Goal: Book appointment/travel/reservation

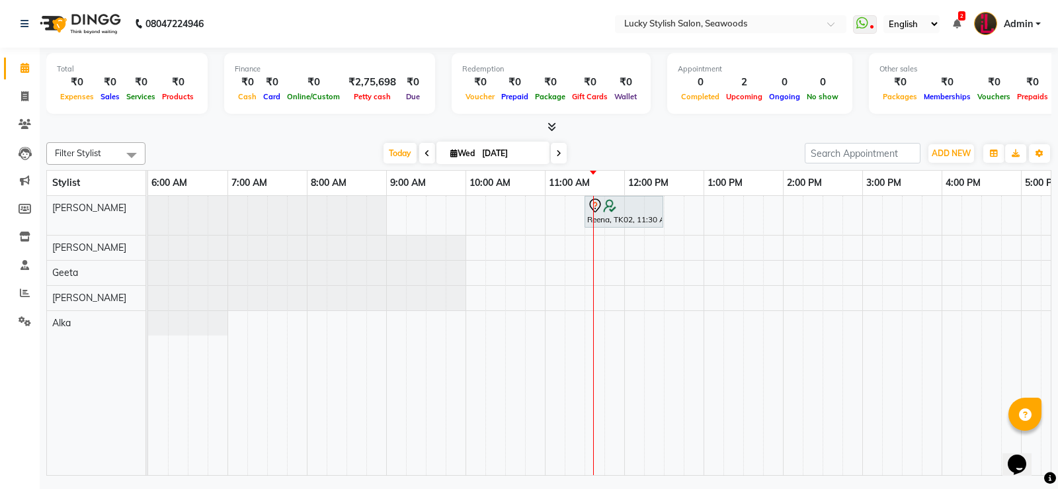
scroll to position [0, 318]
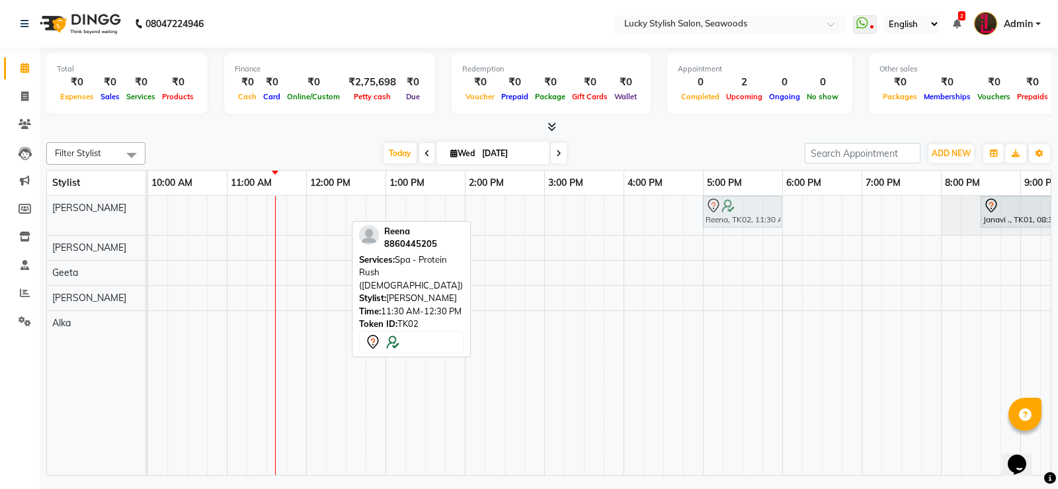
drag, startPoint x: 305, startPoint y: 204, endPoint x: 743, endPoint y: 204, distance: 438.3
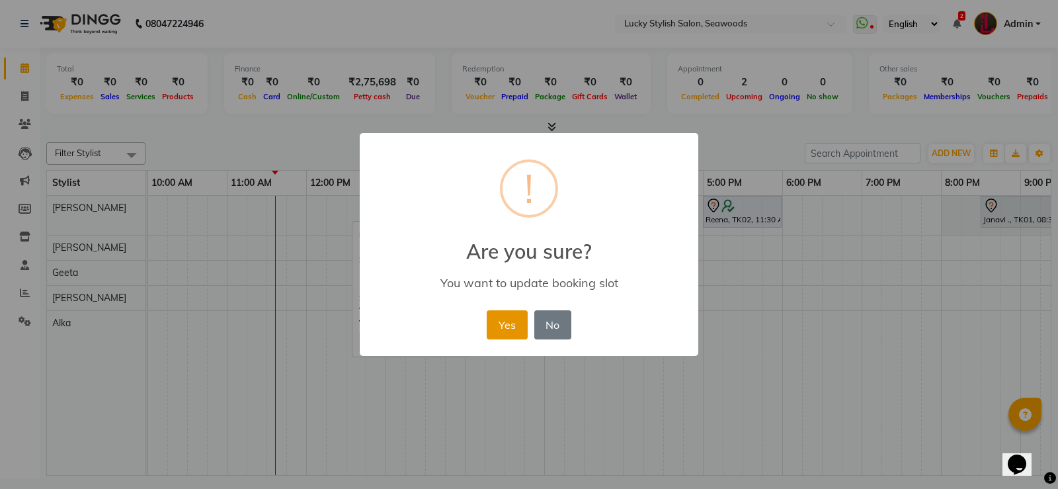
click at [504, 323] on button "Yes" at bounding box center [507, 324] width 40 height 29
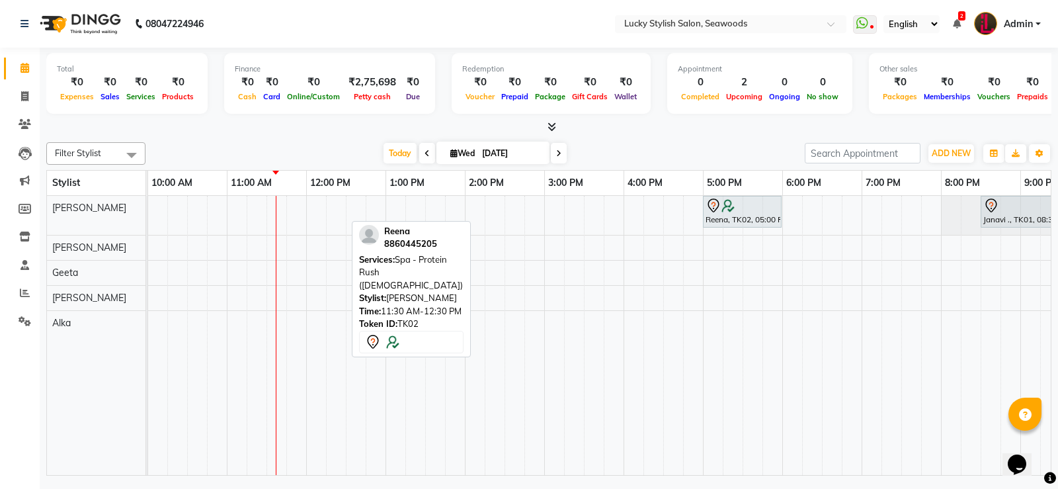
click at [565, 161] on div "[DATE] [DATE]" at bounding box center [475, 153] width 186 height 20
click at [556, 157] on icon at bounding box center [558, 153] width 5 height 8
type input "[DATE]"
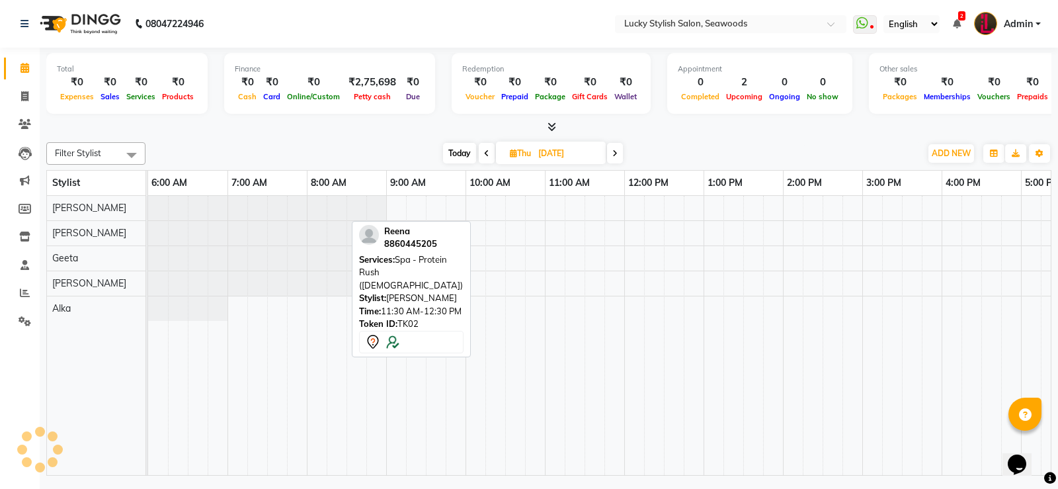
scroll to position [0, 397]
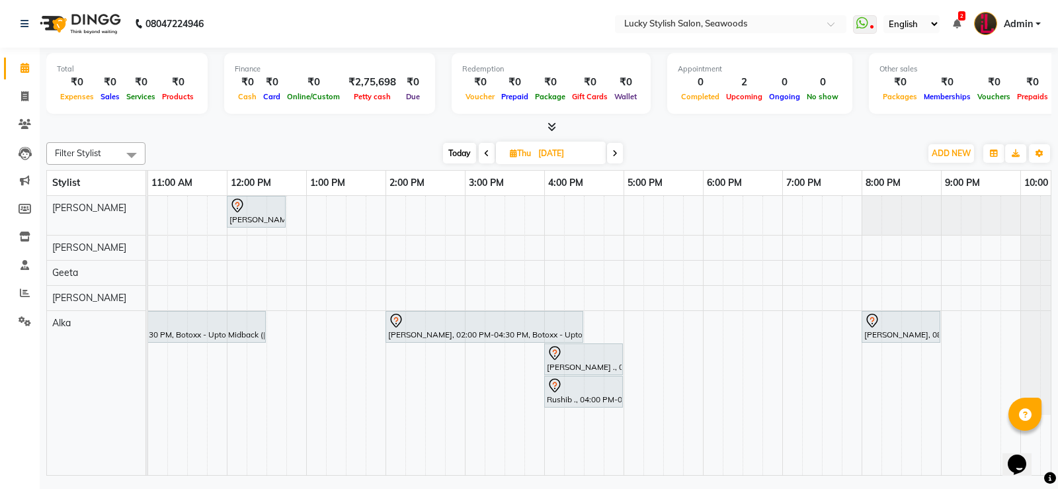
click at [549, 219] on div "[PERSON_NAME], 12:00 PM-12:45 PM, Hair Cut - Advance Haircut ([DEMOGRAPHIC_DATA…" at bounding box center [425, 335] width 1349 height 279
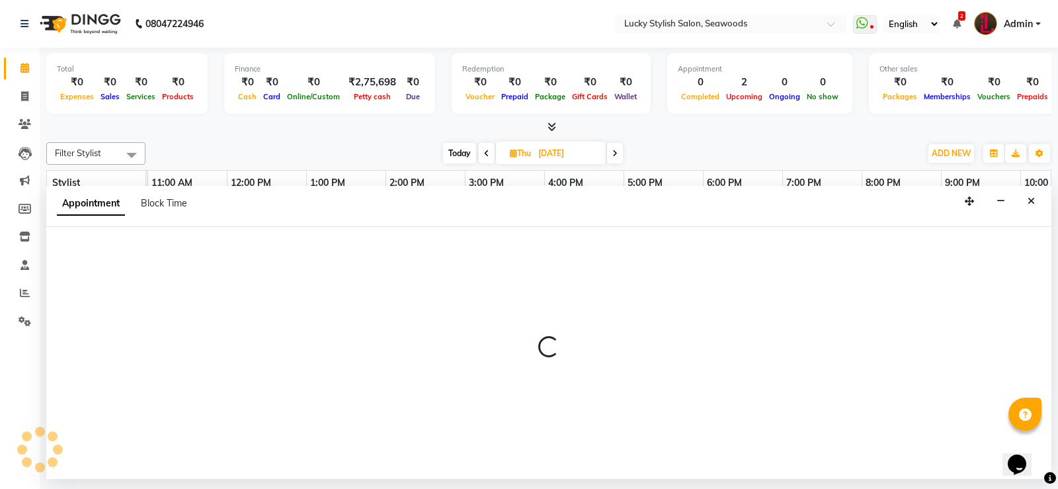
select select "10014"
select select "tentative"
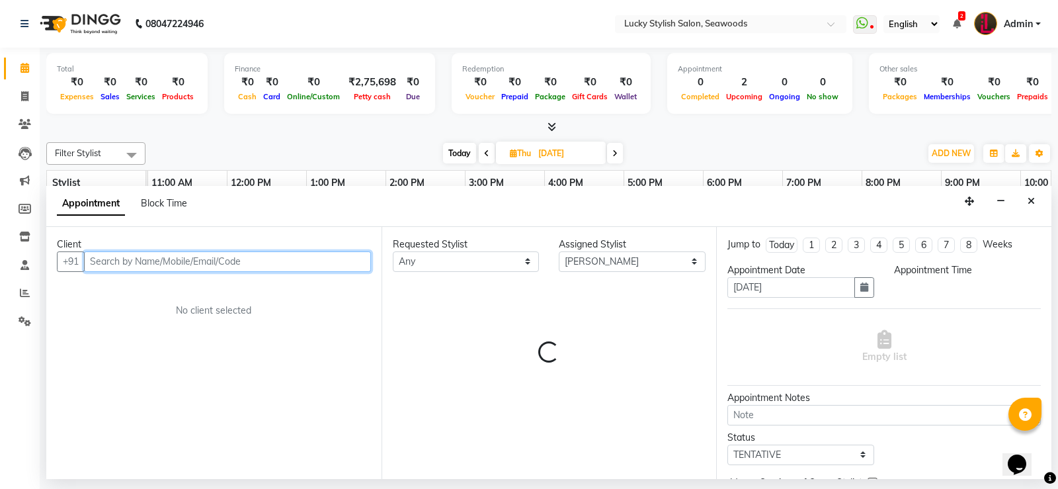
select select "960"
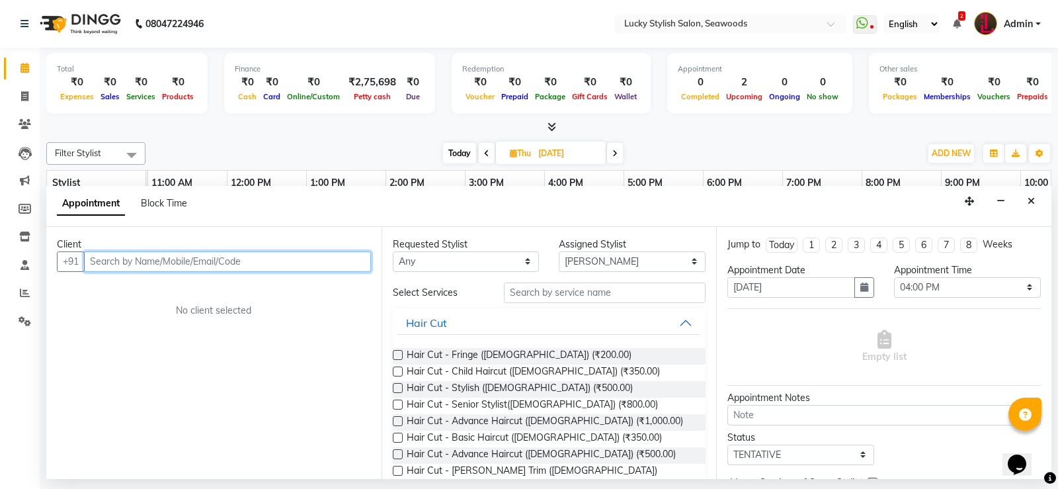
click at [309, 261] on input "text" at bounding box center [227, 261] width 287 height 20
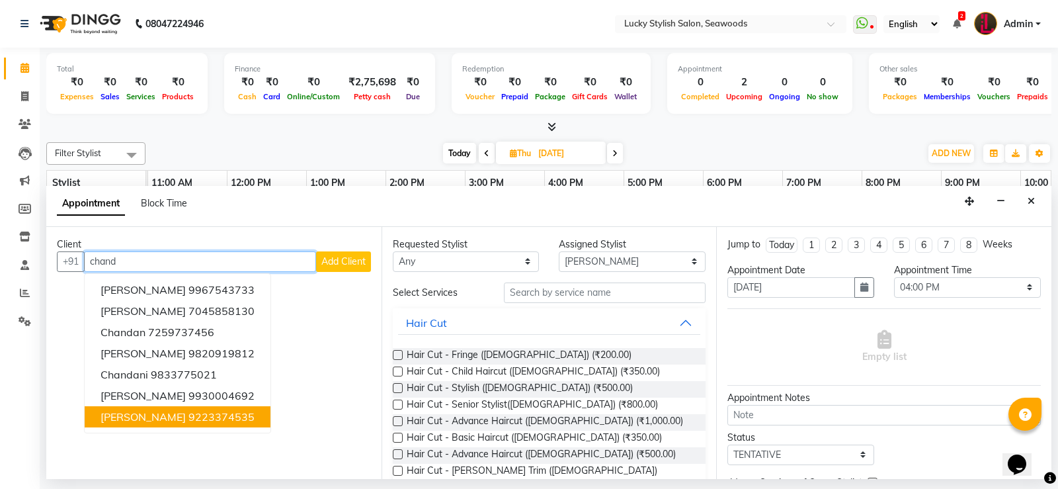
click at [211, 414] on ngb-highlight "9223374535" at bounding box center [221, 416] width 66 height 13
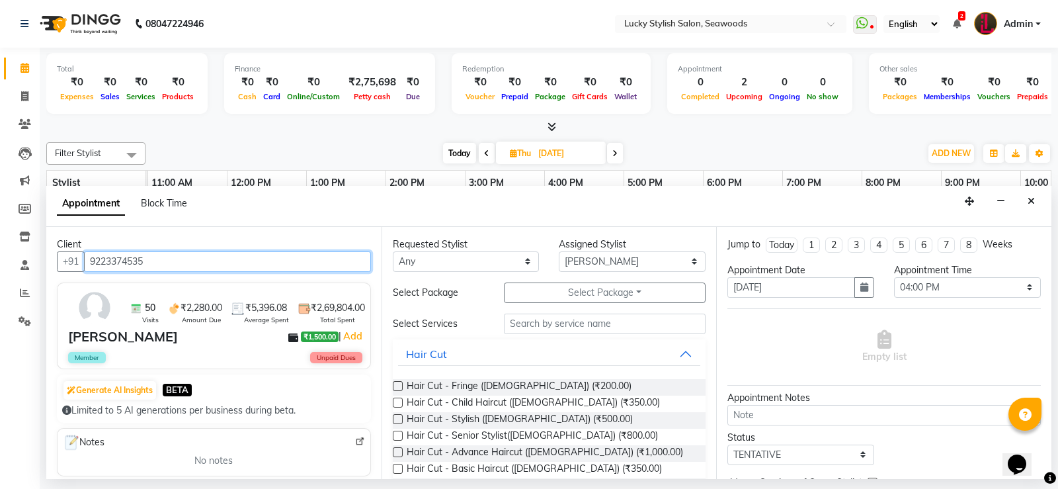
type input "9223374535"
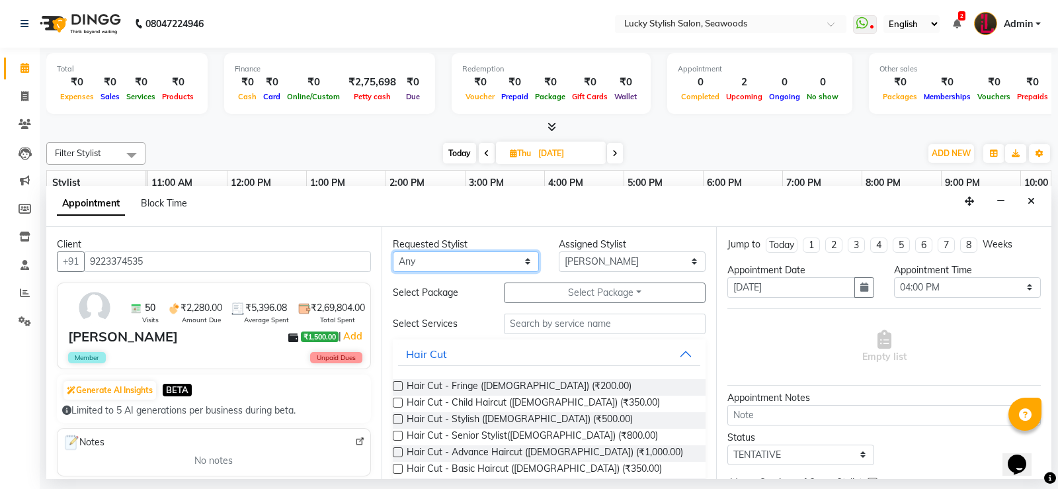
click at [515, 266] on select "Any Alka [PERSON_NAME] Geeta [PERSON_NAME]" at bounding box center [466, 261] width 147 height 20
select select "10014"
click at [393, 251] on select "Any Alka [PERSON_NAME] Geeta [PERSON_NAME]" at bounding box center [466, 261] width 147 height 20
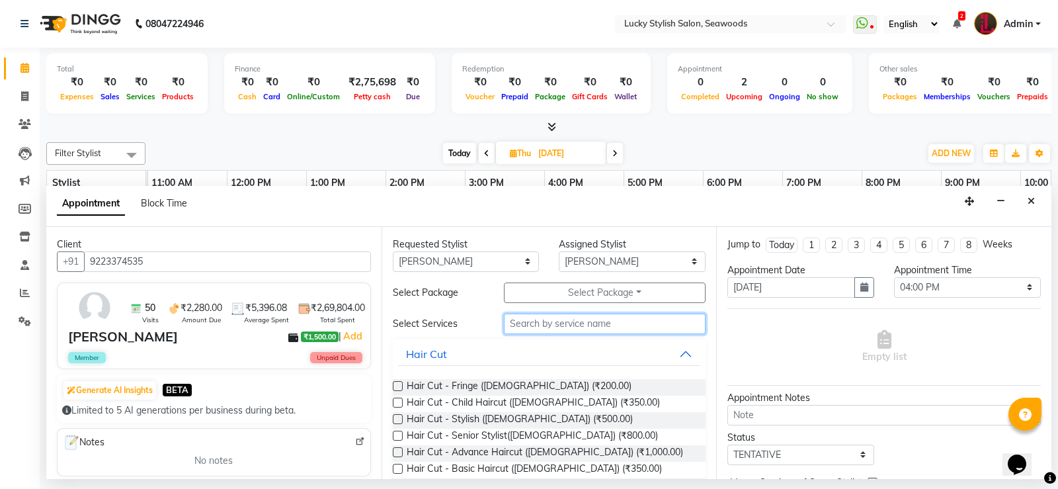
click at [606, 323] on input "text" at bounding box center [605, 323] width 202 height 20
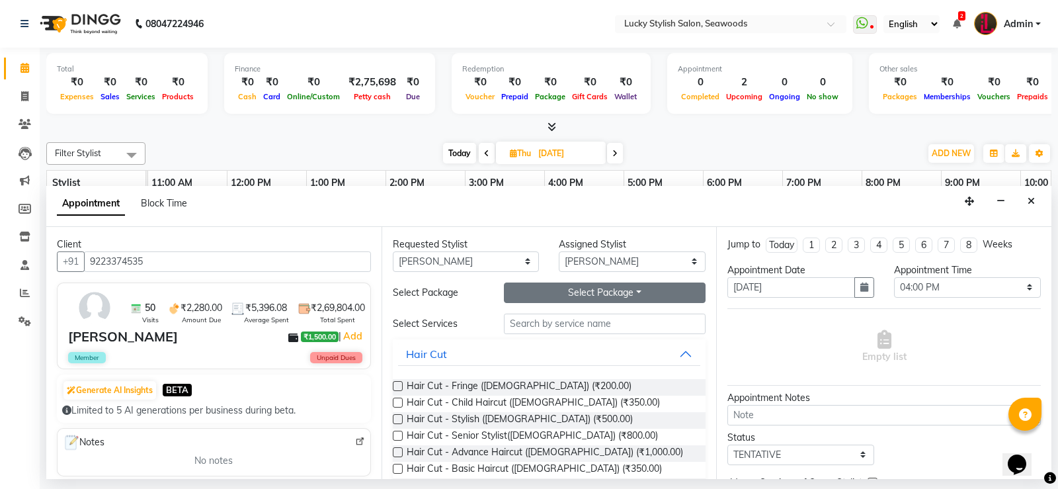
click at [629, 300] on button "Select Package Toggle Dropdown" at bounding box center [605, 292] width 202 height 20
click at [606, 321] on li "Root touchup 6+2" at bounding box center [607, 319] width 206 height 19
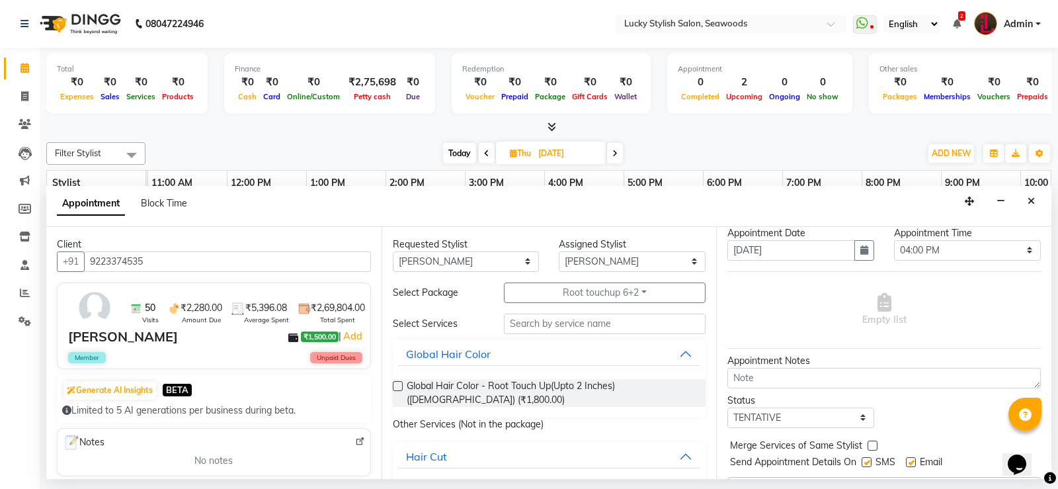
scroll to position [71, 0]
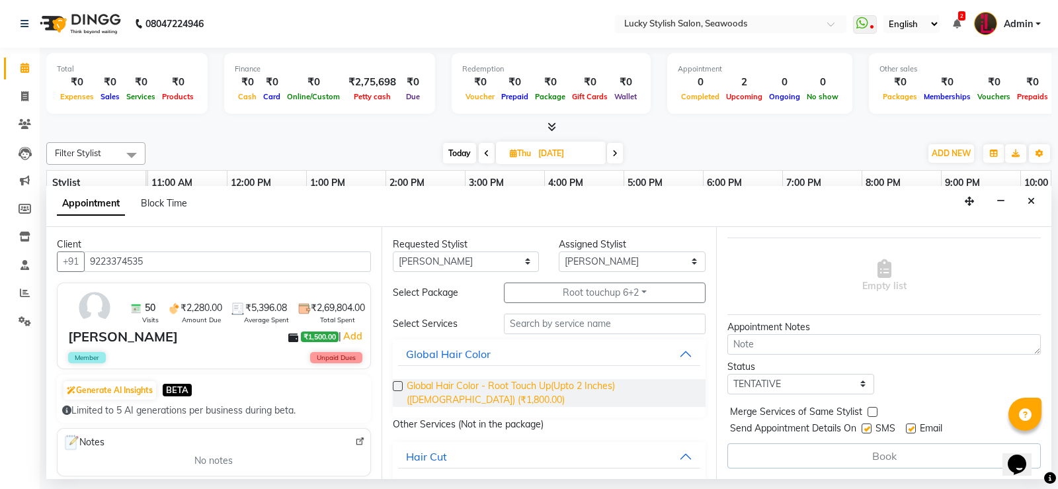
click at [612, 391] on span "Global Hair Color - Root Touch Up(Upto 2 Inches) ([DEMOGRAPHIC_DATA]) (₹1,800.0…" at bounding box center [551, 393] width 289 height 28
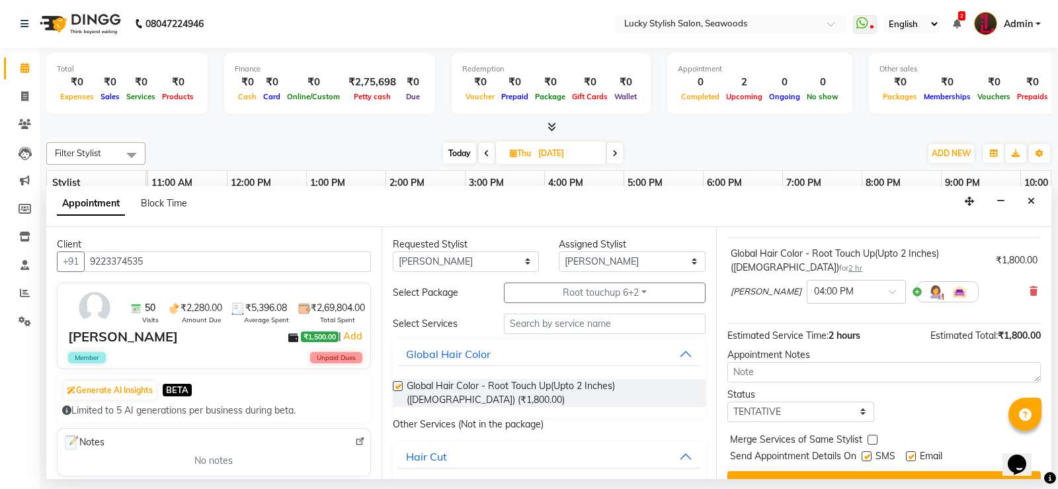
checkbox input "false"
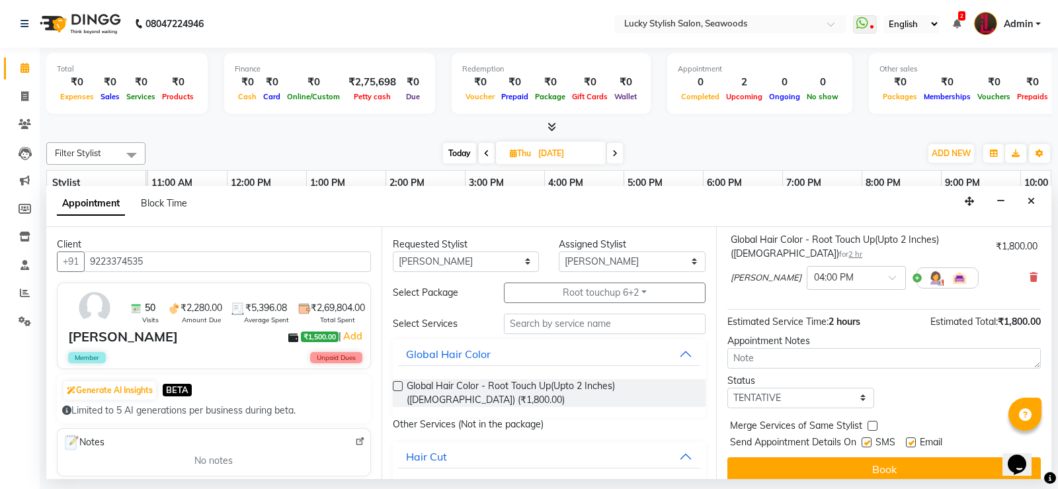
scroll to position [97, 0]
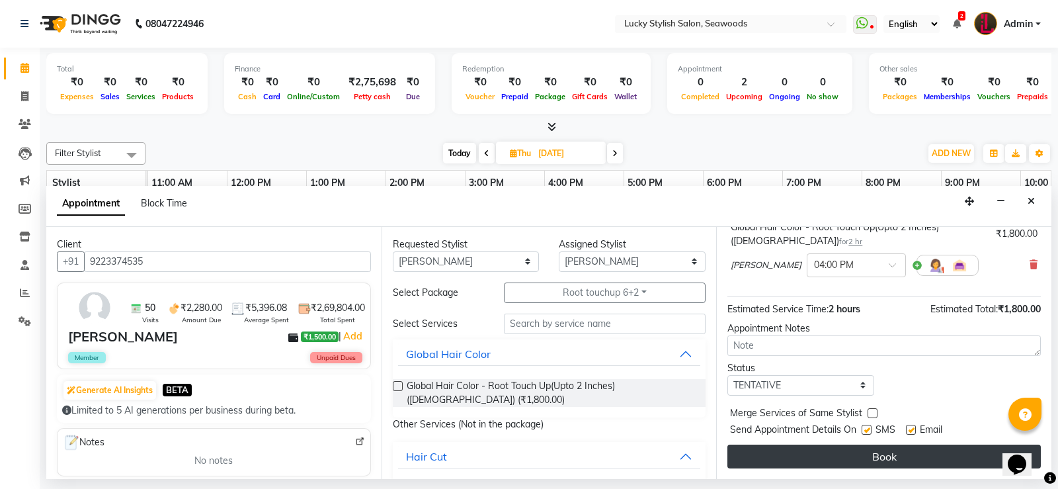
click at [919, 456] on button "Book" at bounding box center [883, 456] width 313 height 24
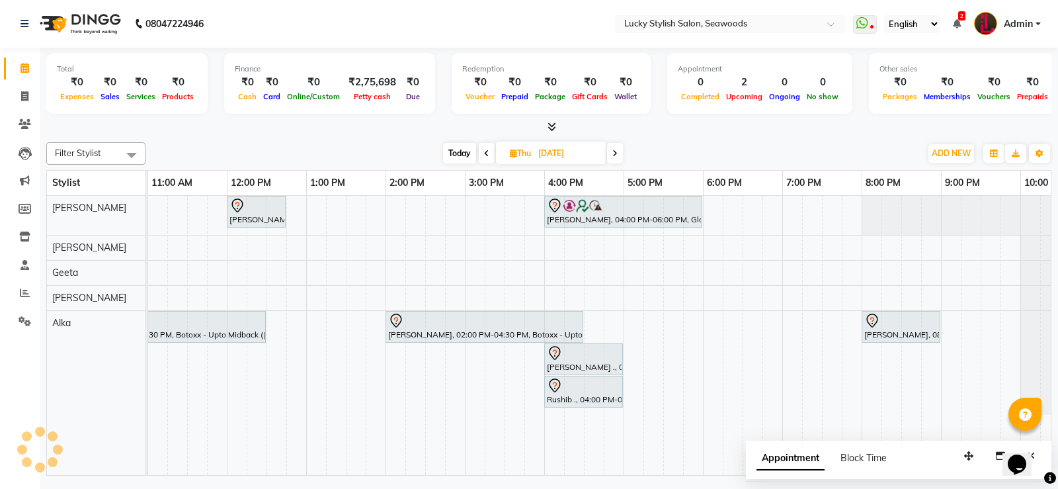
click at [487, 152] on icon at bounding box center [486, 153] width 5 height 8
type input "[DATE]"
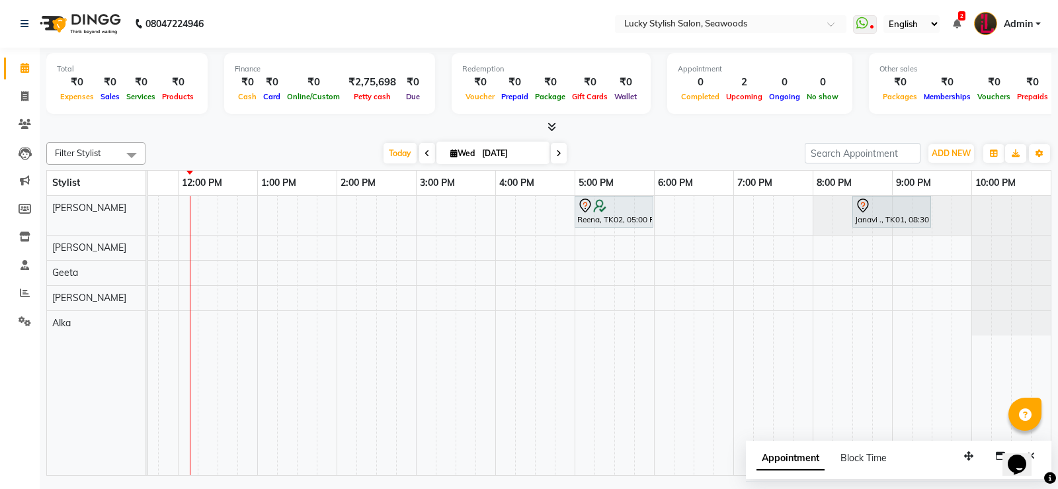
scroll to position [0, 272]
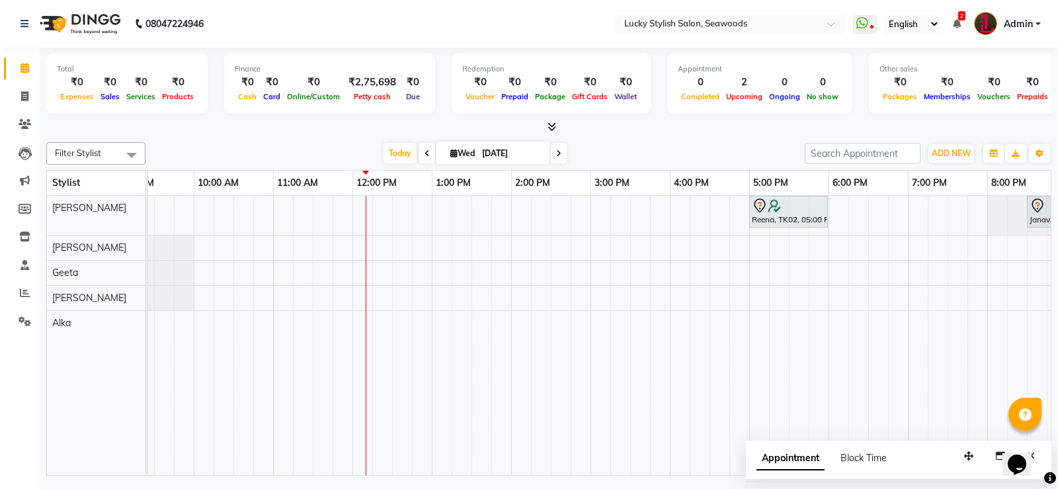
click at [369, 206] on div "Reena, TK02, 05:00 PM-06:00 PM, Spa - Protein Rush ([DEMOGRAPHIC_DATA]) Janavi …" at bounding box center [550, 335] width 1349 height 279
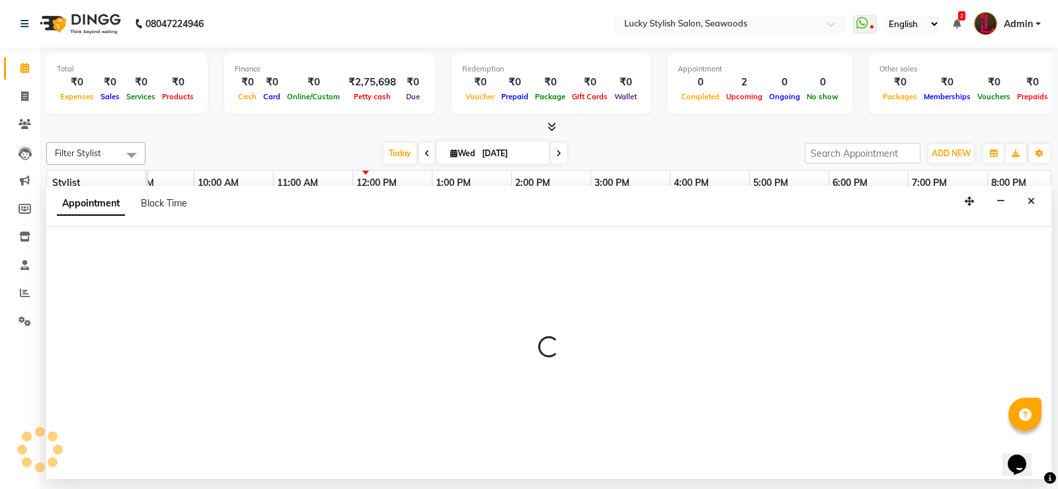
select select "10014"
select select "tentative"
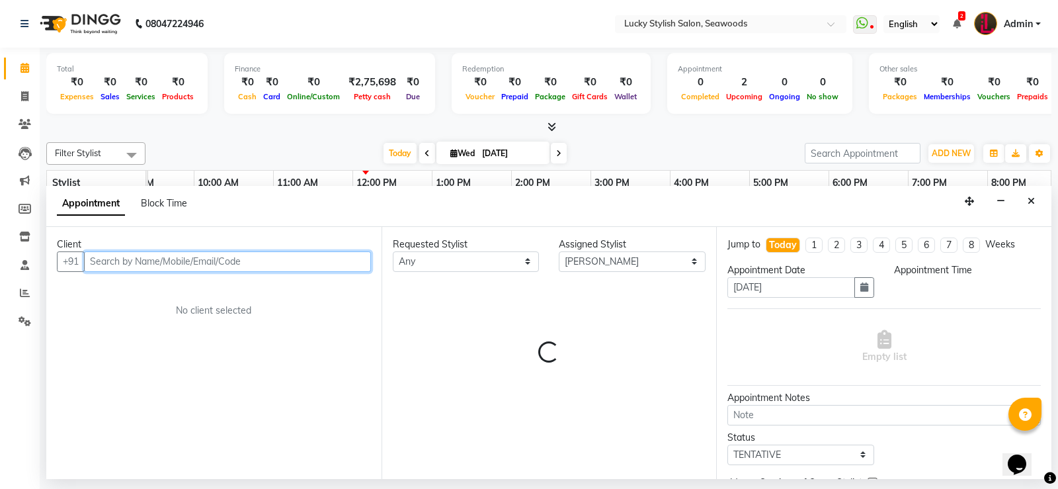
select select "720"
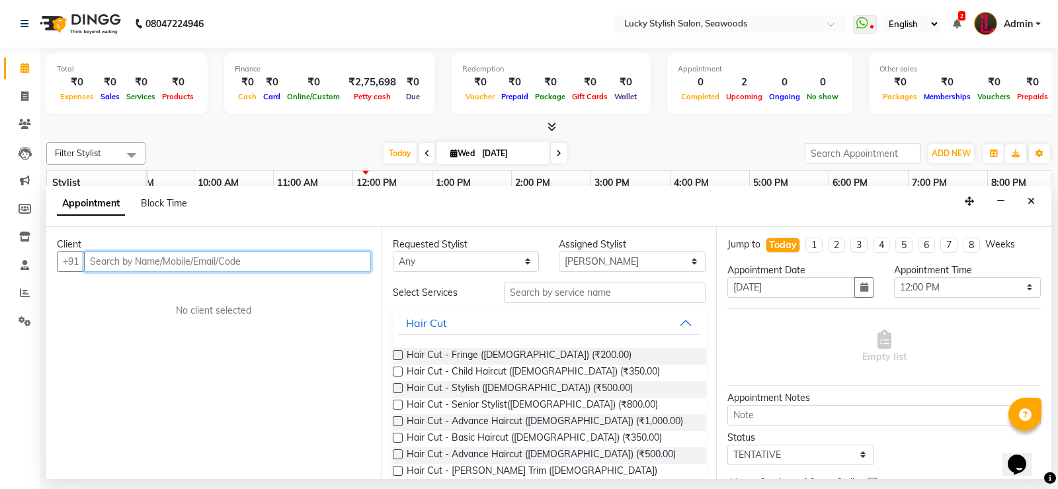
click at [127, 263] on input "text" at bounding box center [227, 261] width 287 height 20
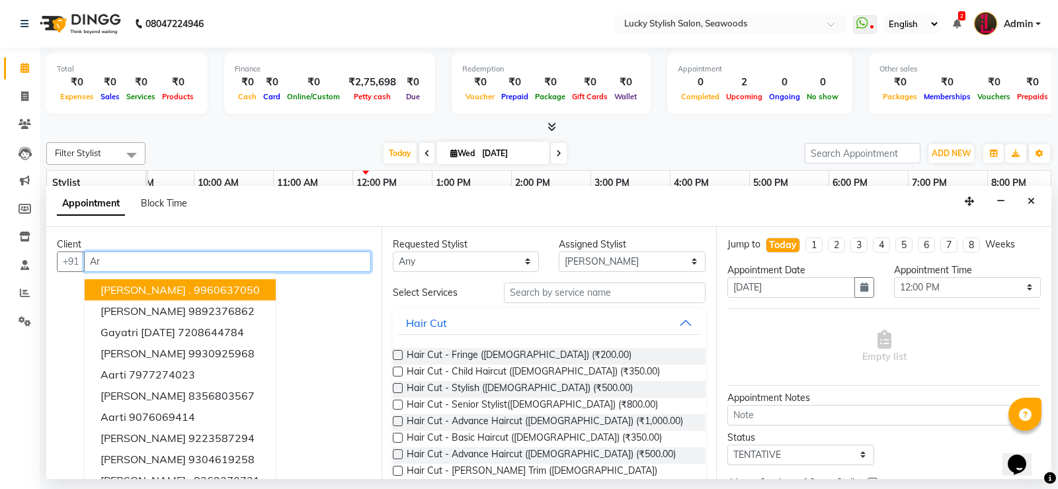
type input "A"
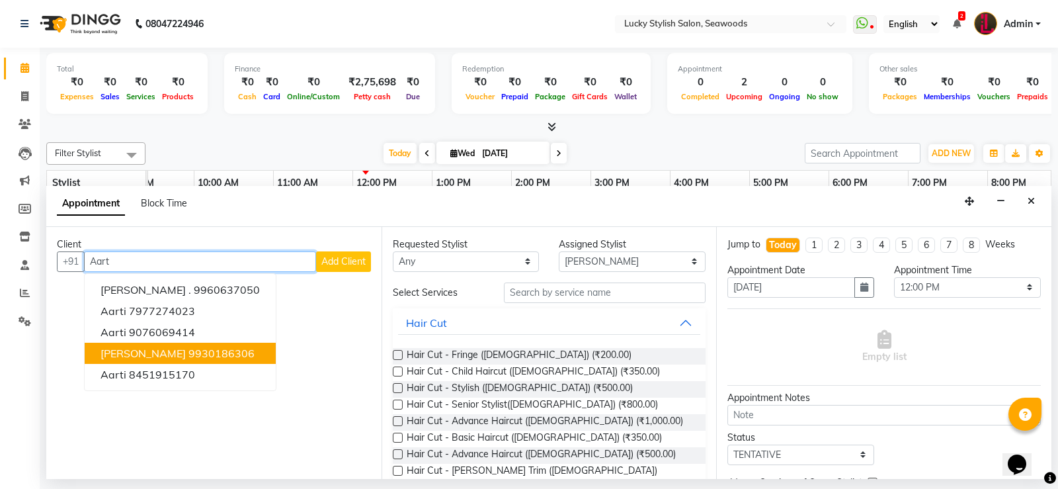
click at [204, 348] on ngb-highlight "9930186306" at bounding box center [221, 352] width 66 height 13
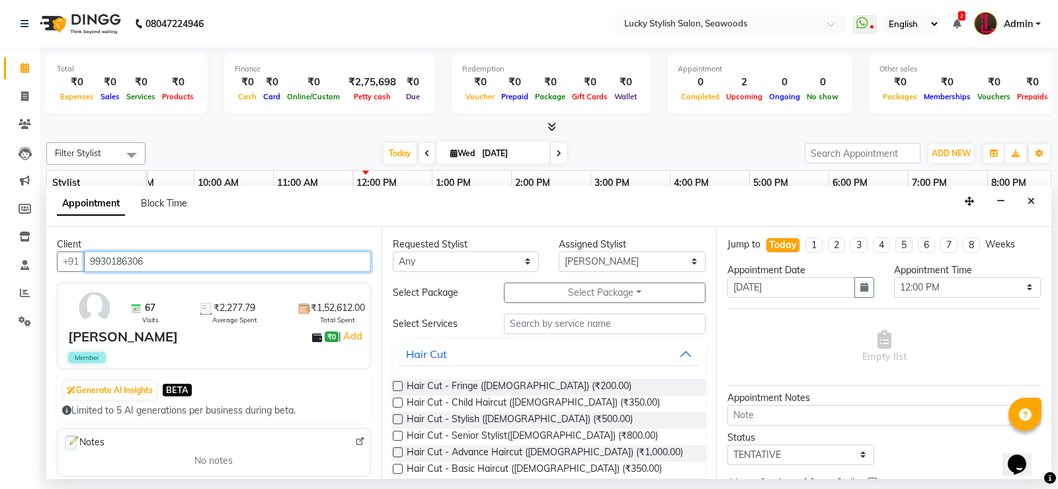
type input "9930186306"
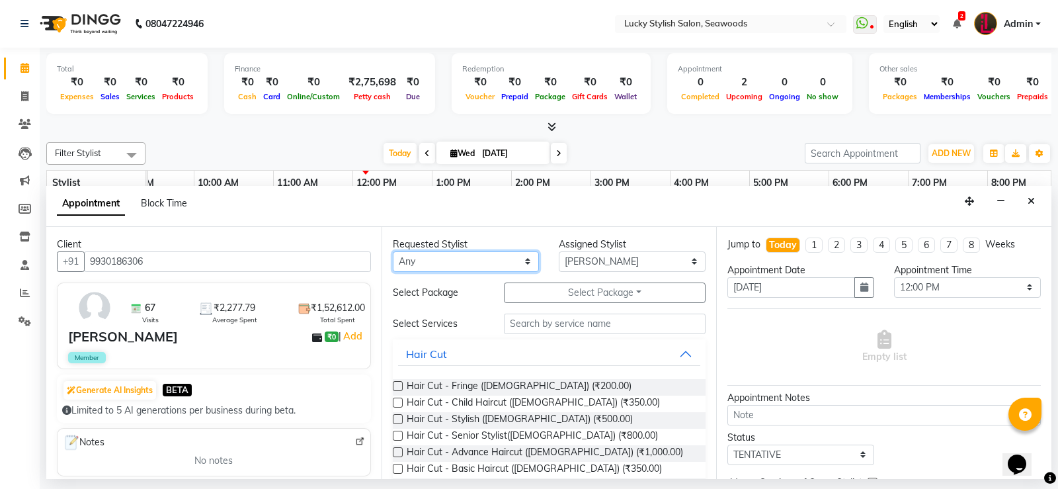
click at [520, 256] on select "Any Alka [PERSON_NAME] Geeta [PERSON_NAME]" at bounding box center [466, 261] width 147 height 20
select select "10014"
click at [393, 251] on select "Any Alka [PERSON_NAME] Geeta [PERSON_NAME]" at bounding box center [466, 261] width 147 height 20
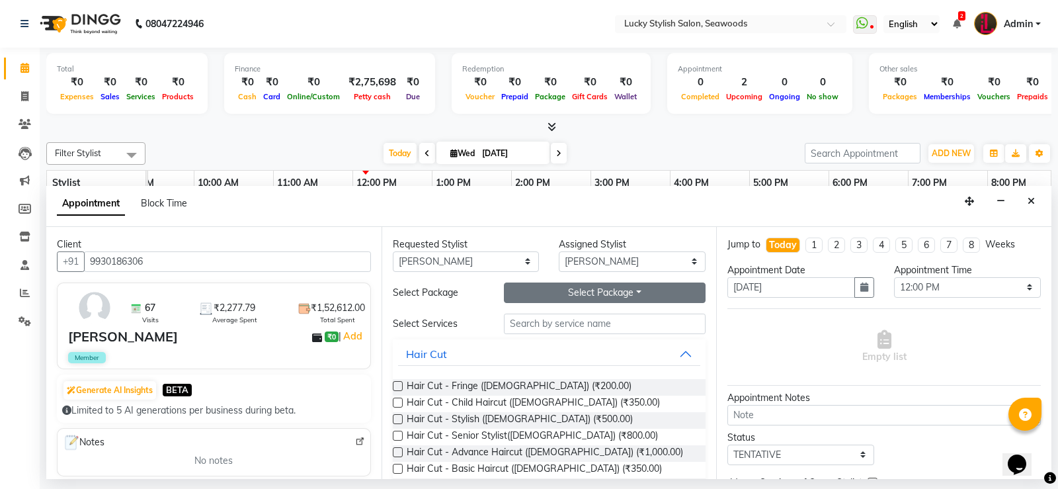
click at [606, 290] on button "Select Package Toggle Dropdown" at bounding box center [605, 292] width 202 height 20
click at [579, 360] on li "Blow dry upto Midback 8+4" at bounding box center [582, 357] width 157 height 19
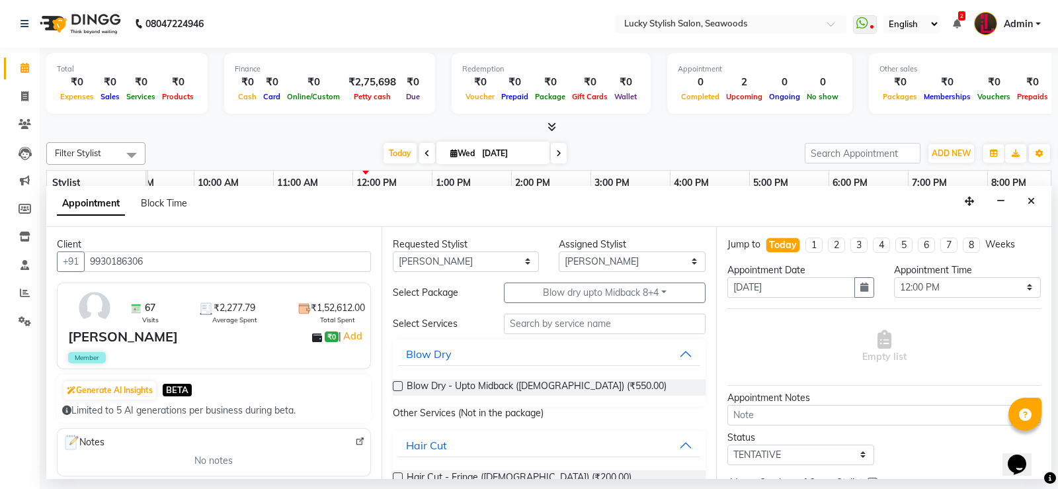
click at [395, 383] on label at bounding box center [398, 386] width 10 height 10
click at [395, 383] on input "checkbox" at bounding box center [397, 387] width 9 height 9
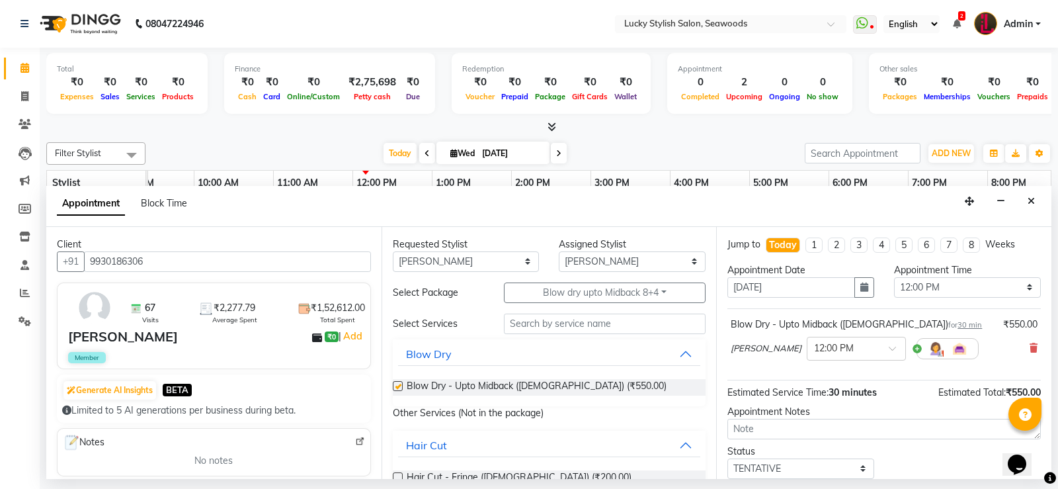
checkbox input "false"
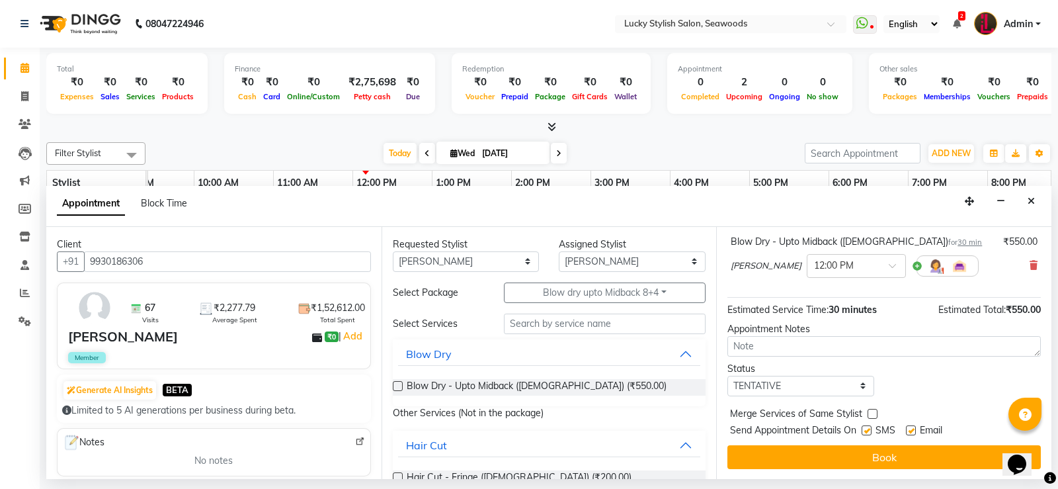
scroll to position [83, 0]
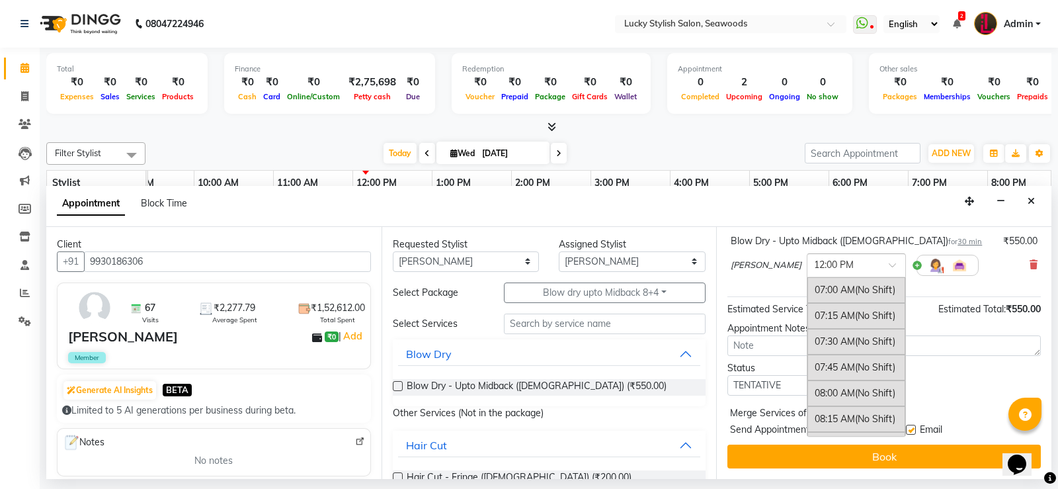
click at [889, 262] on span at bounding box center [897, 269] width 17 height 14
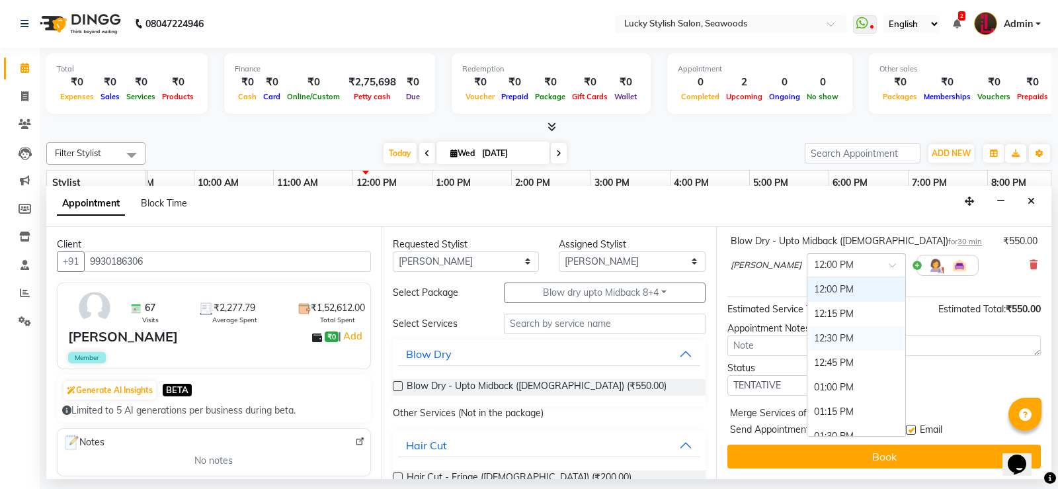
click at [807, 335] on div "12:30 PM" at bounding box center [856, 338] width 98 height 24
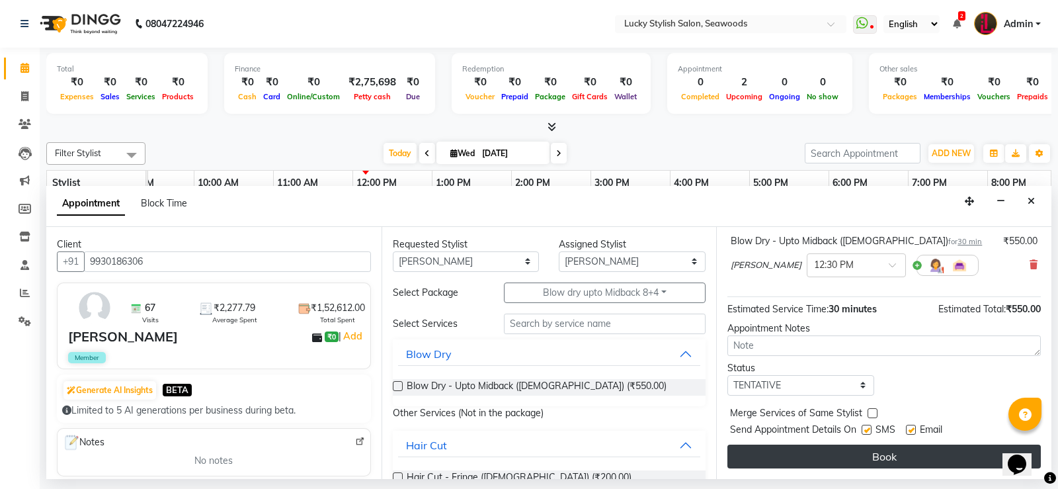
click at [852, 458] on button "Book" at bounding box center [883, 456] width 313 height 24
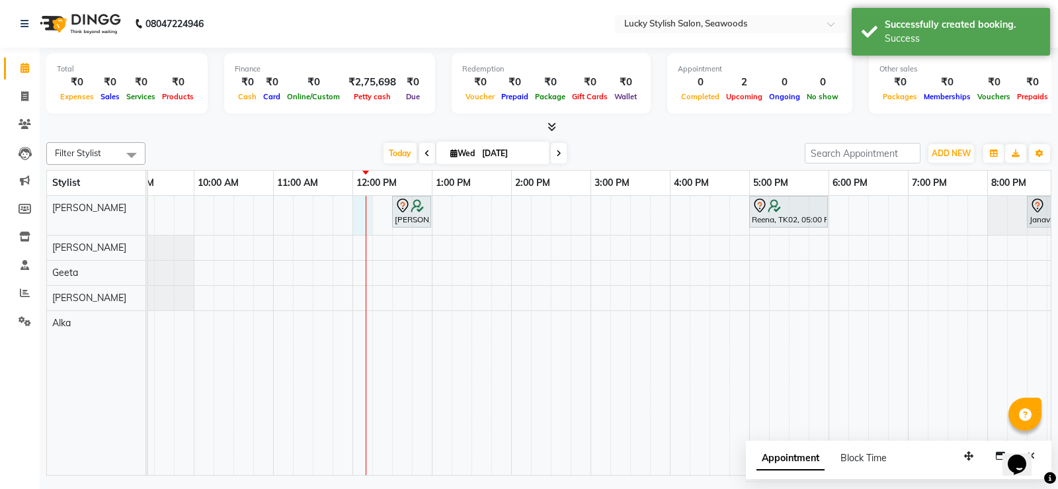
click at [370, 203] on div "[PERSON_NAME], TK03, 12:30 PM-01:00 PM, Blow Dry - Upto Midback ([DEMOGRAPHIC_D…" at bounding box center [550, 335] width 1349 height 279
select select "10014"
select select "720"
select select "tentative"
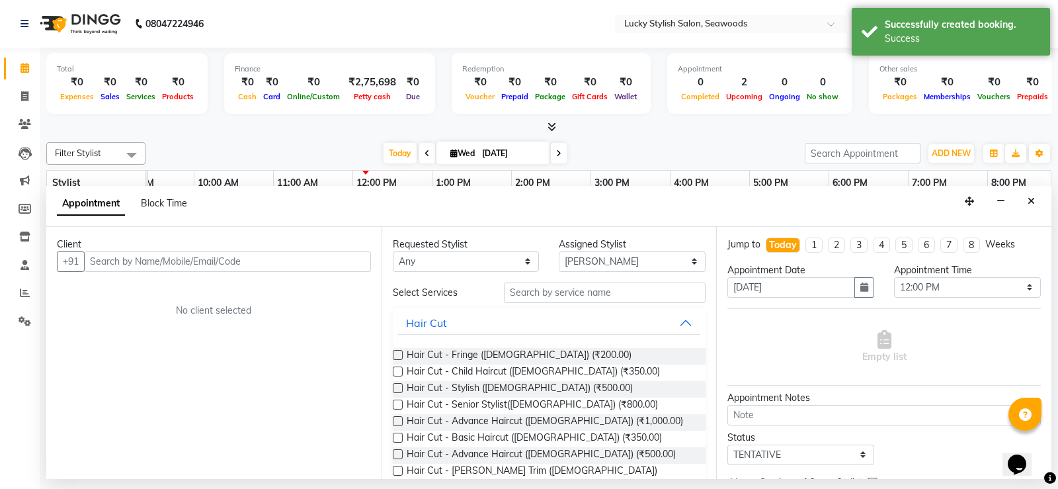
click at [165, 261] on input "text" at bounding box center [227, 261] width 287 height 20
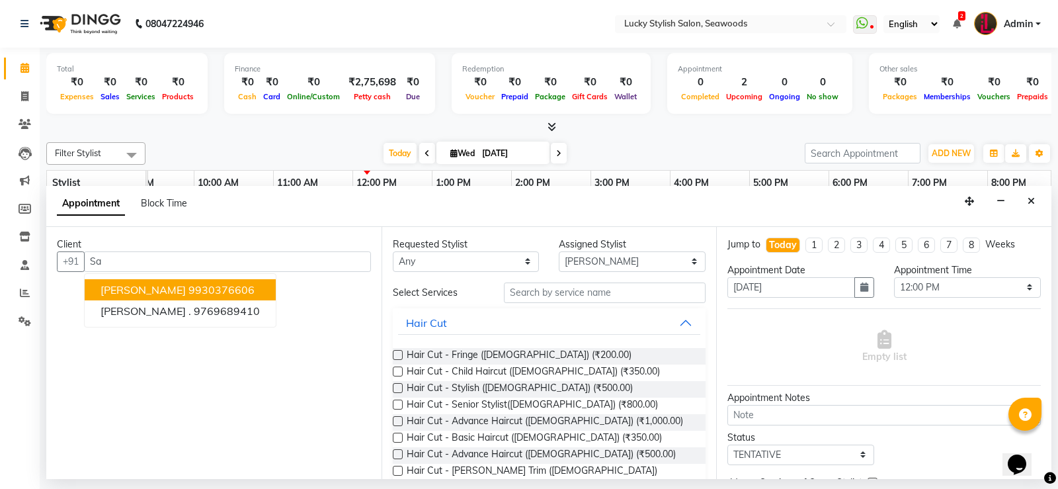
type input "S"
click at [188, 290] on ngb-highlight "9930376607" at bounding box center [221, 289] width 66 height 13
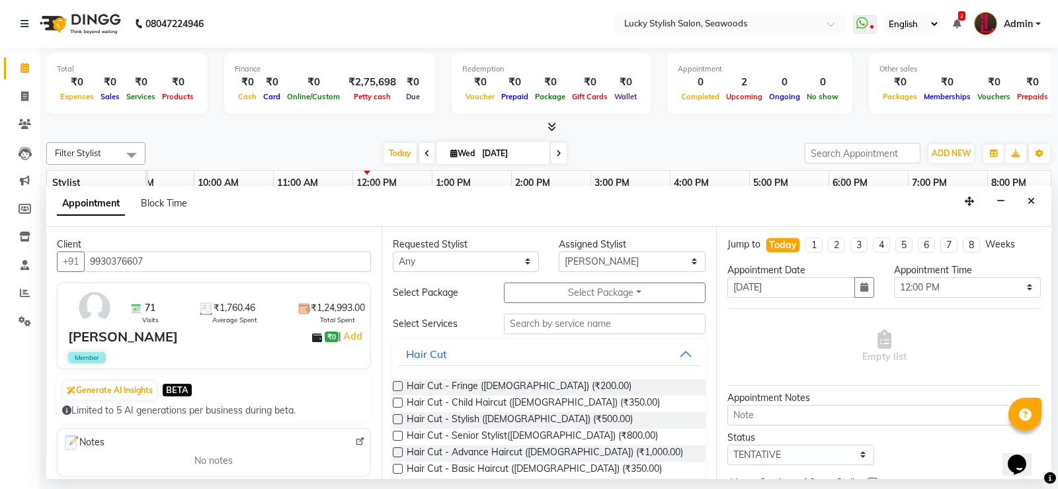
type input "9930376607"
click at [524, 260] on select "Any Alka [PERSON_NAME] Geeta [PERSON_NAME]" at bounding box center [466, 261] width 147 height 20
select select "10014"
click at [393, 251] on select "Any Alka [PERSON_NAME] Geeta [PERSON_NAME]" at bounding box center [466, 261] width 147 height 20
click at [514, 325] on input "text" at bounding box center [605, 323] width 202 height 20
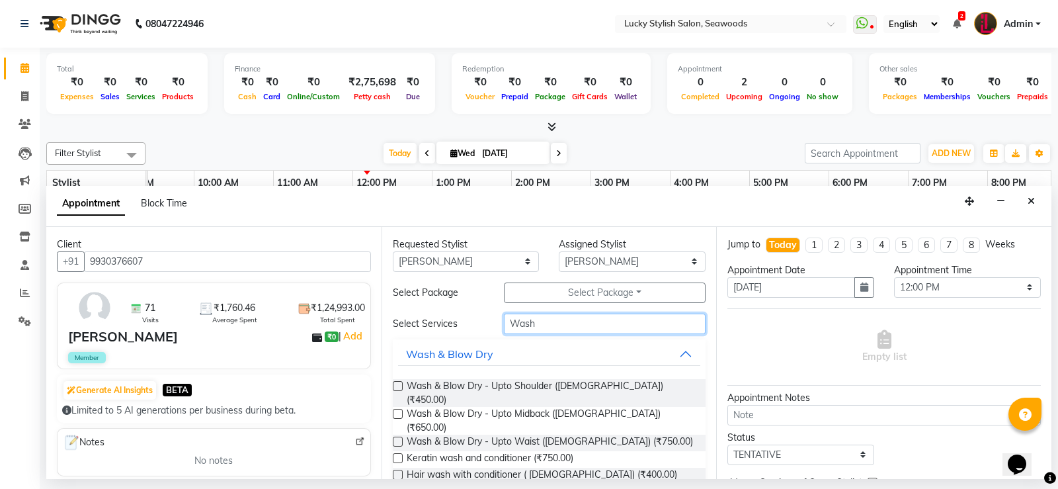
type input "Wash"
click at [393, 409] on label at bounding box center [398, 414] width 10 height 10
click at [393, 411] on input "checkbox" at bounding box center [397, 415] width 9 height 9
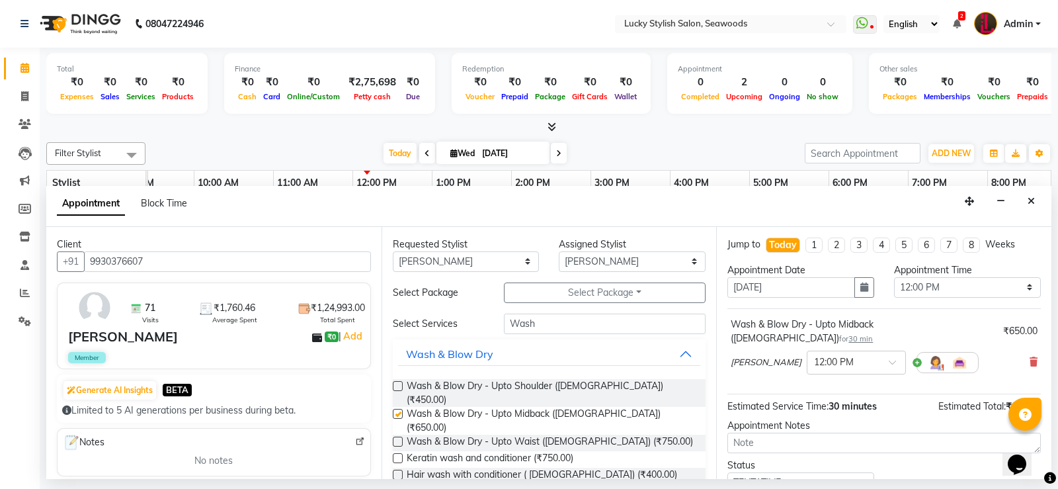
checkbox input "false"
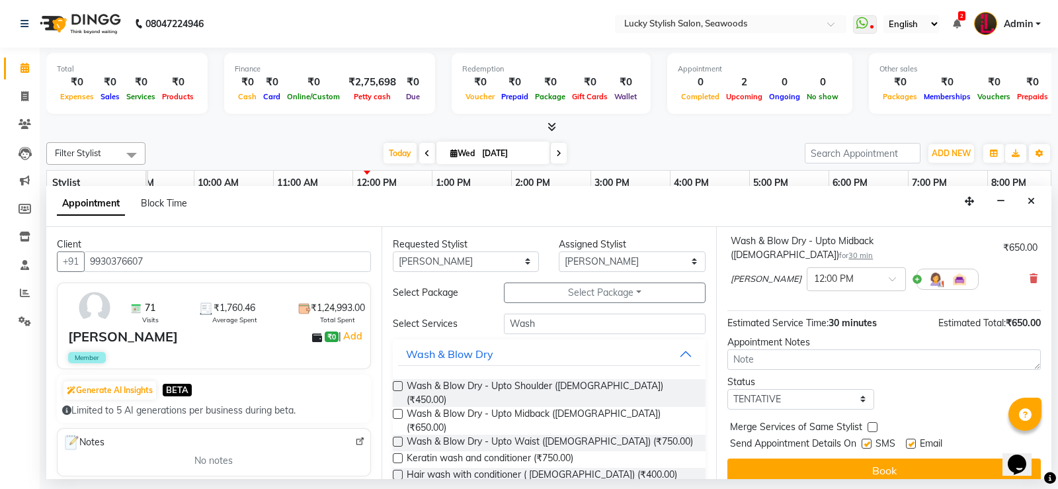
click at [399, 436] on label at bounding box center [398, 441] width 10 height 10
click at [399, 438] on input "checkbox" at bounding box center [397, 442] width 9 height 9
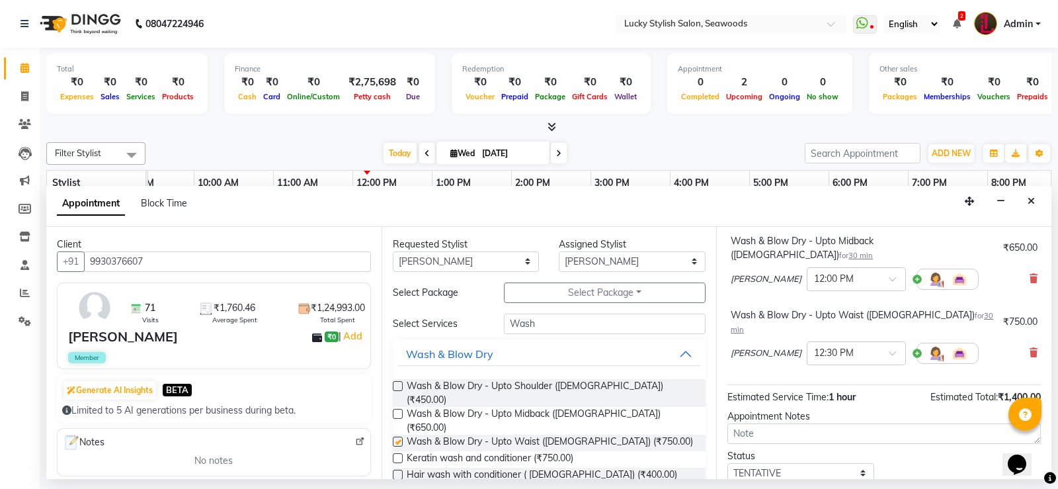
checkbox input "false"
click at [399, 409] on label at bounding box center [398, 414] width 10 height 10
click at [399, 411] on input "checkbox" at bounding box center [397, 415] width 9 height 9
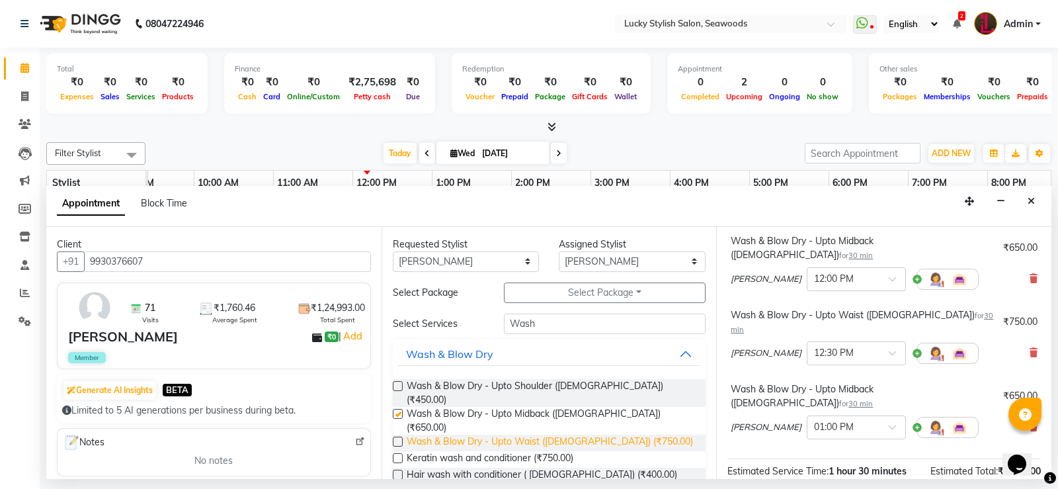
checkbox input "false"
click at [1029, 348] on icon at bounding box center [1033, 352] width 8 height 9
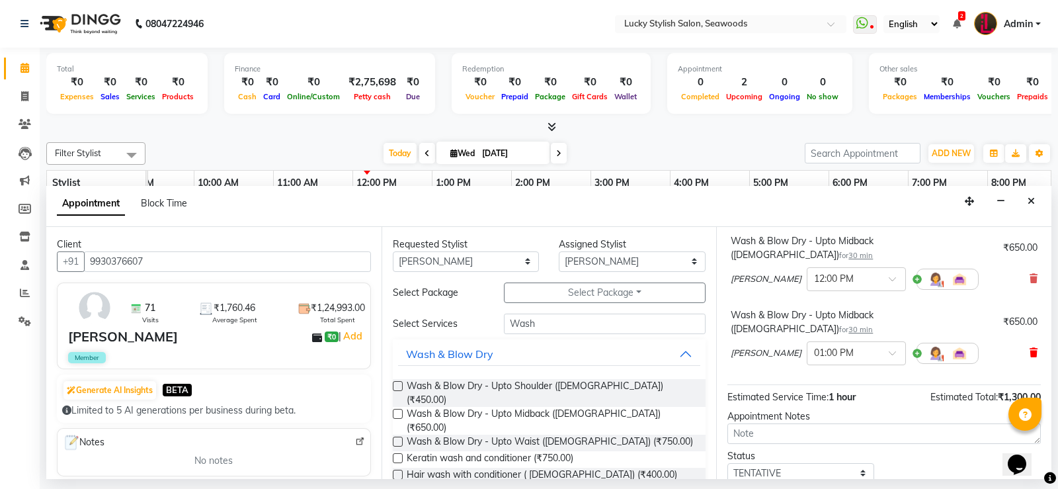
click at [1029, 348] on icon at bounding box center [1033, 352] width 8 height 9
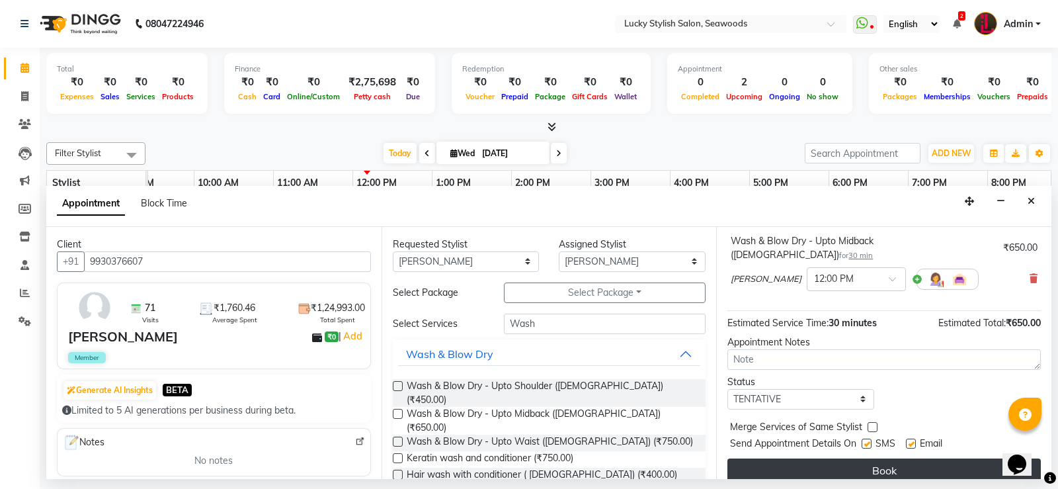
click at [892, 458] on button "Book" at bounding box center [883, 470] width 313 height 24
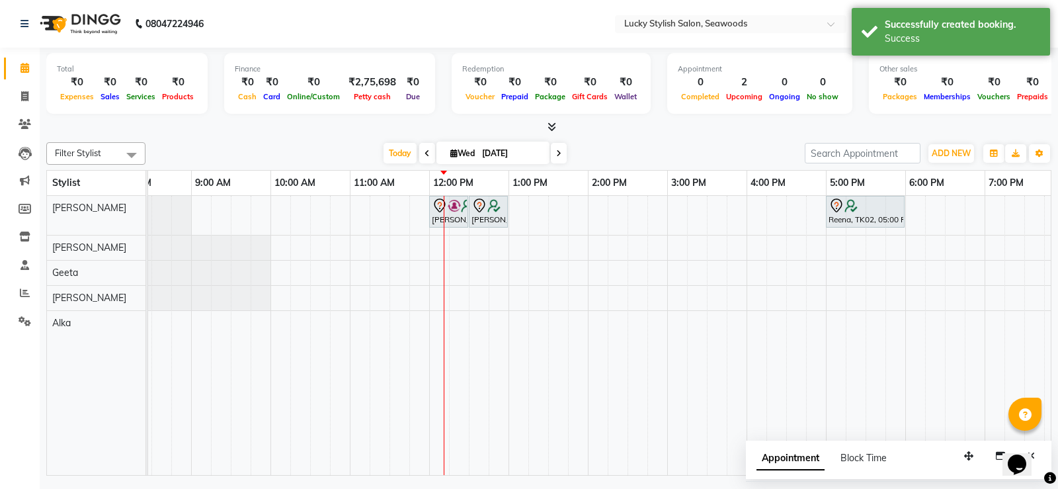
scroll to position [0, 175]
